Goal: Task Accomplishment & Management: Manage account settings

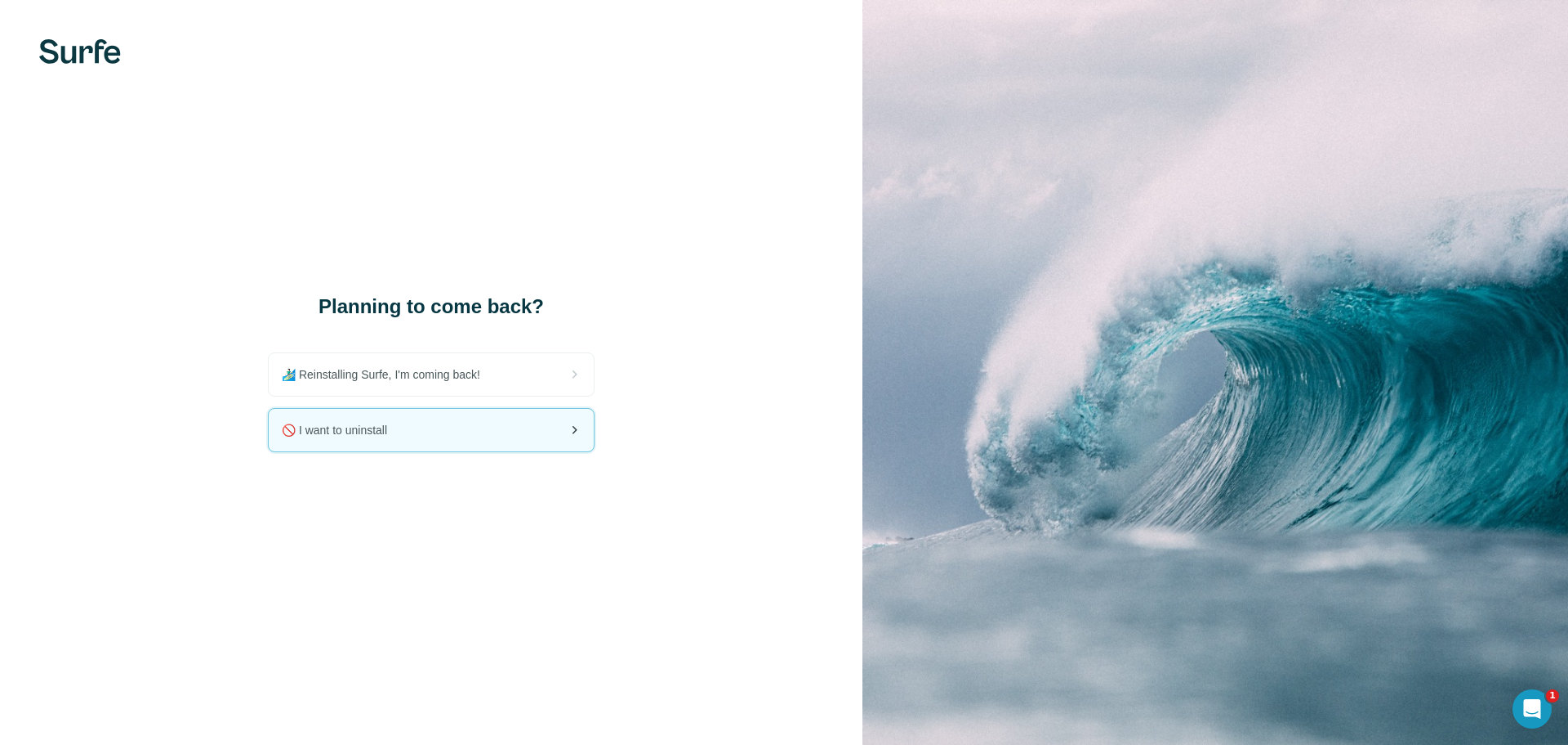
click at [443, 432] on div "🚫 I want to uninstall" at bounding box center [431, 430] width 325 height 43
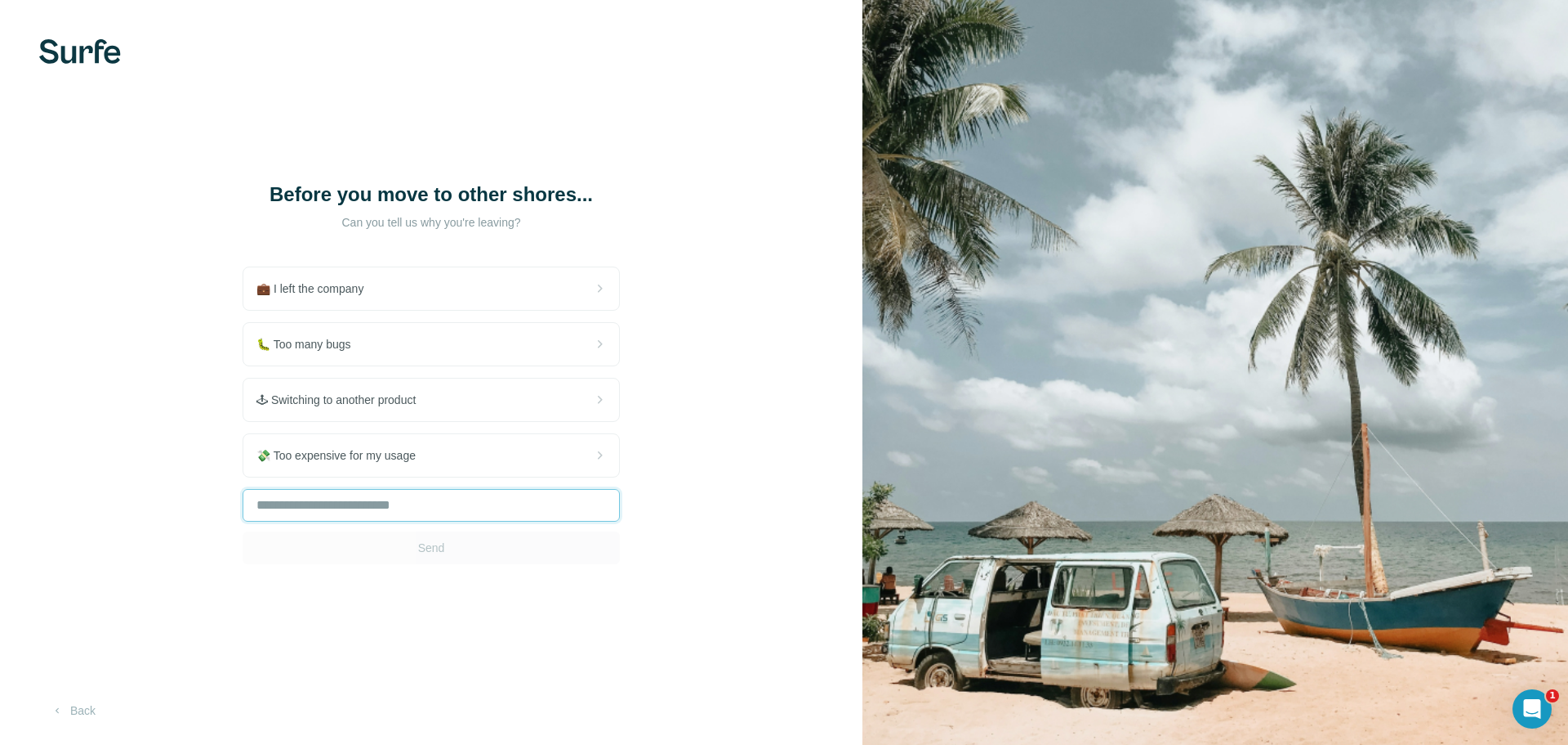
click at [396, 512] on input "text" at bounding box center [431, 505] width 378 height 33
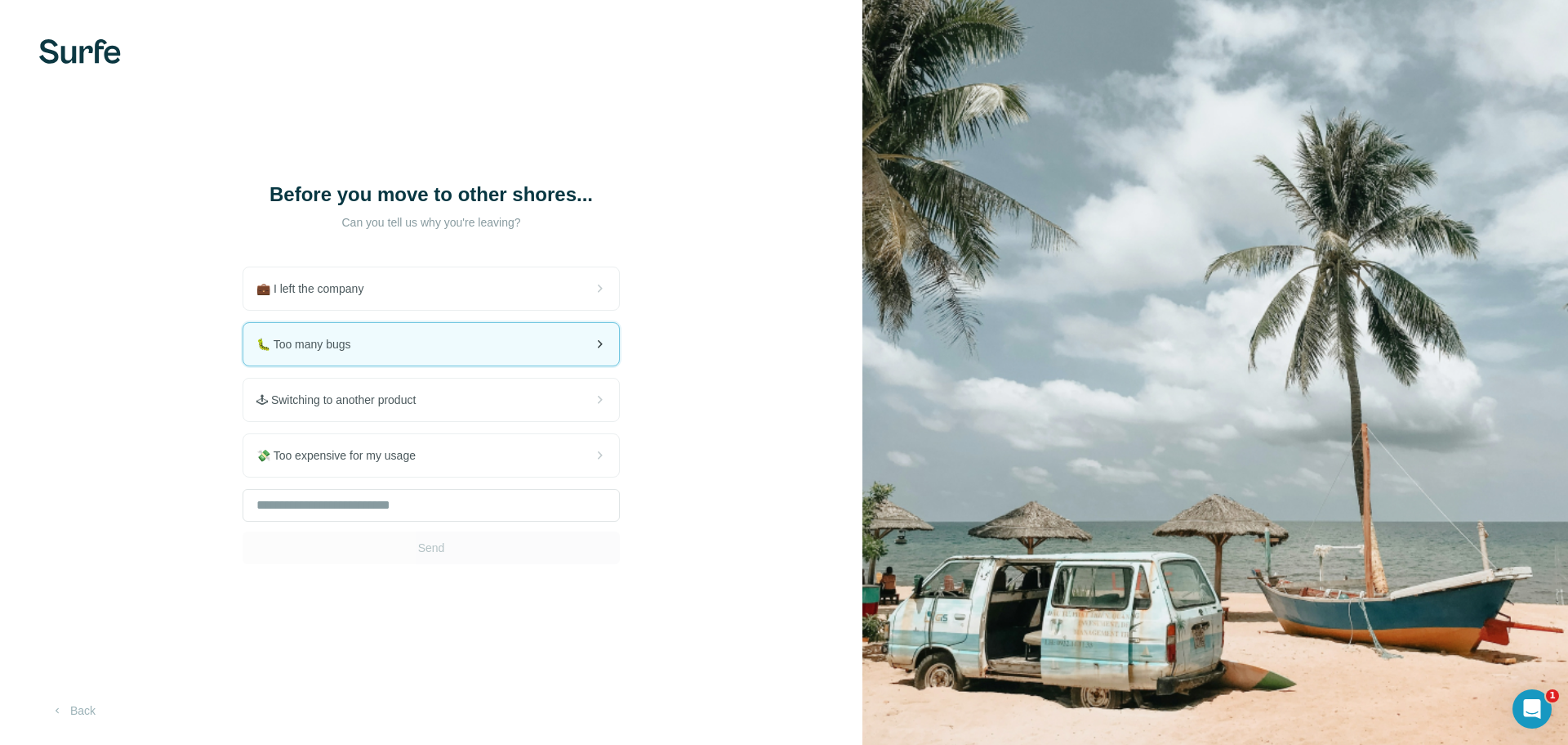
click at [578, 349] on div "🐛 Too many bugs" at bounding box center [431, 344] width 376 height 43
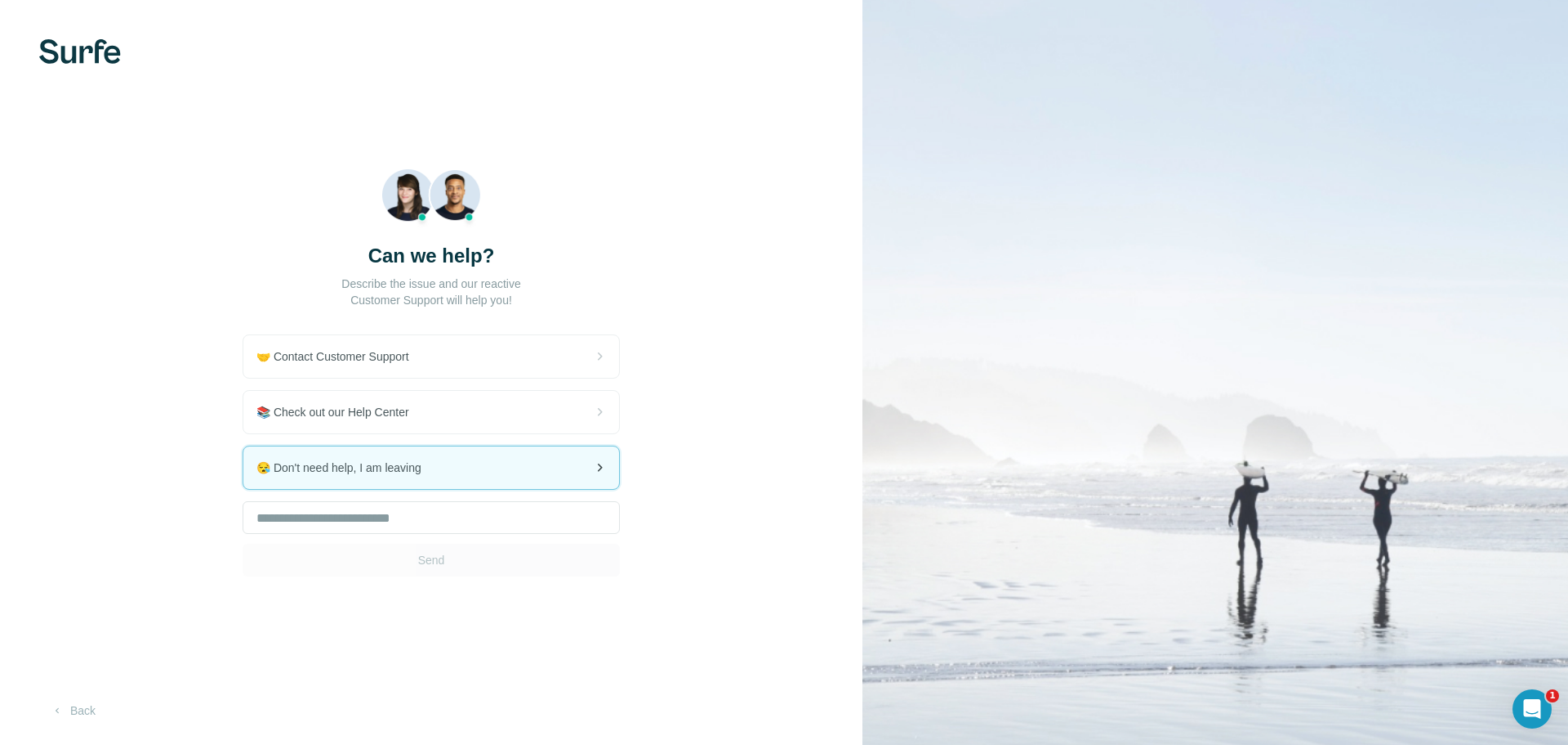
click at [599, 472] on icon at bounding box center [599, 467] width 19 height 19
